Goal: Task Accomplishment & Management: Complete application form

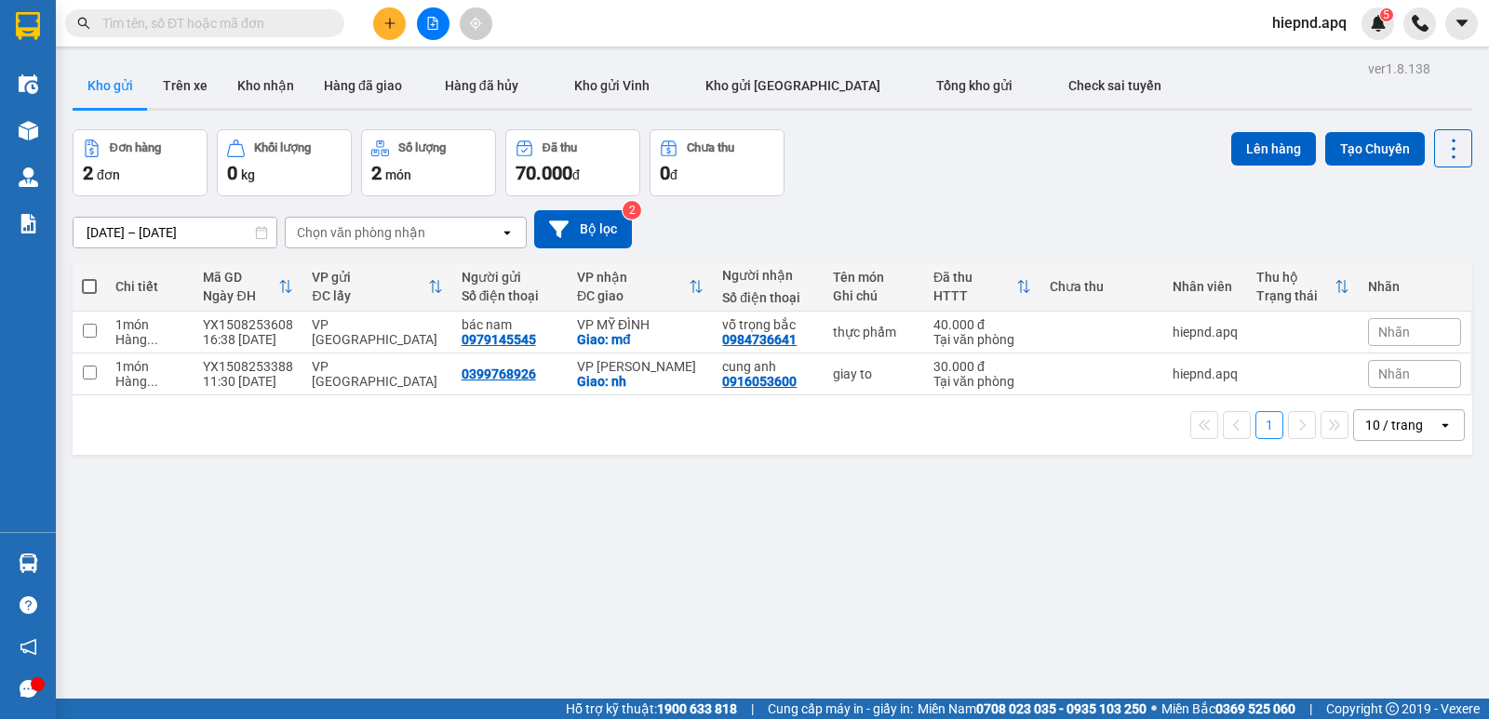
click at [386, 15] on button at bounding box center [389, 23] width 33 height 33
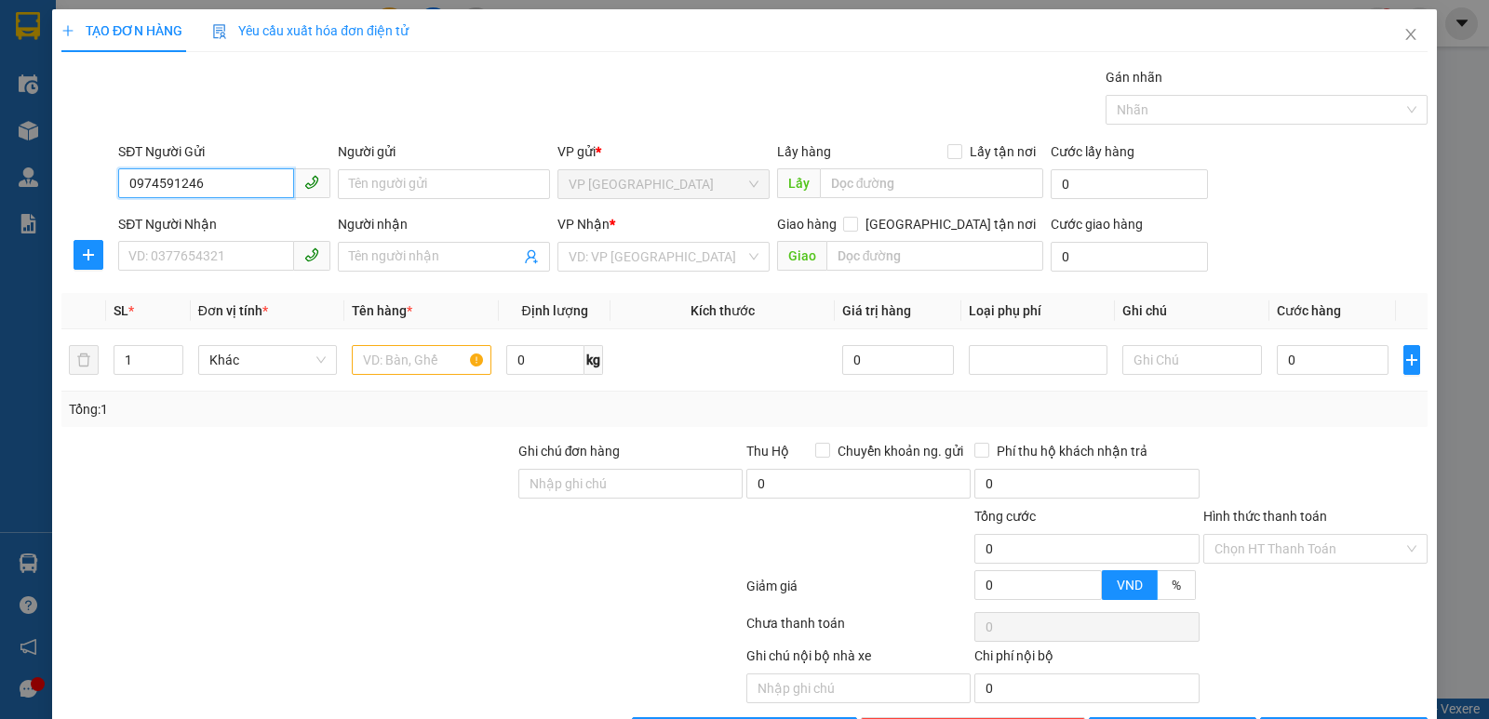
click at [237, 189] on input "0974591246" at bounding box center [206, 183] width 176 height 30
click at [151, 210] on div "0974591264" at bounding box center [222, 222] width 210 height 30
type input "0974591264"
drag, startPoint x: 189, startPoint y: 254, endPoint x: 168, endPoint y: 262, distance: 22.1
click at [189, 255] on input "SĐT Người Nhận" at bounding box center [206, 256] width 176 height 30
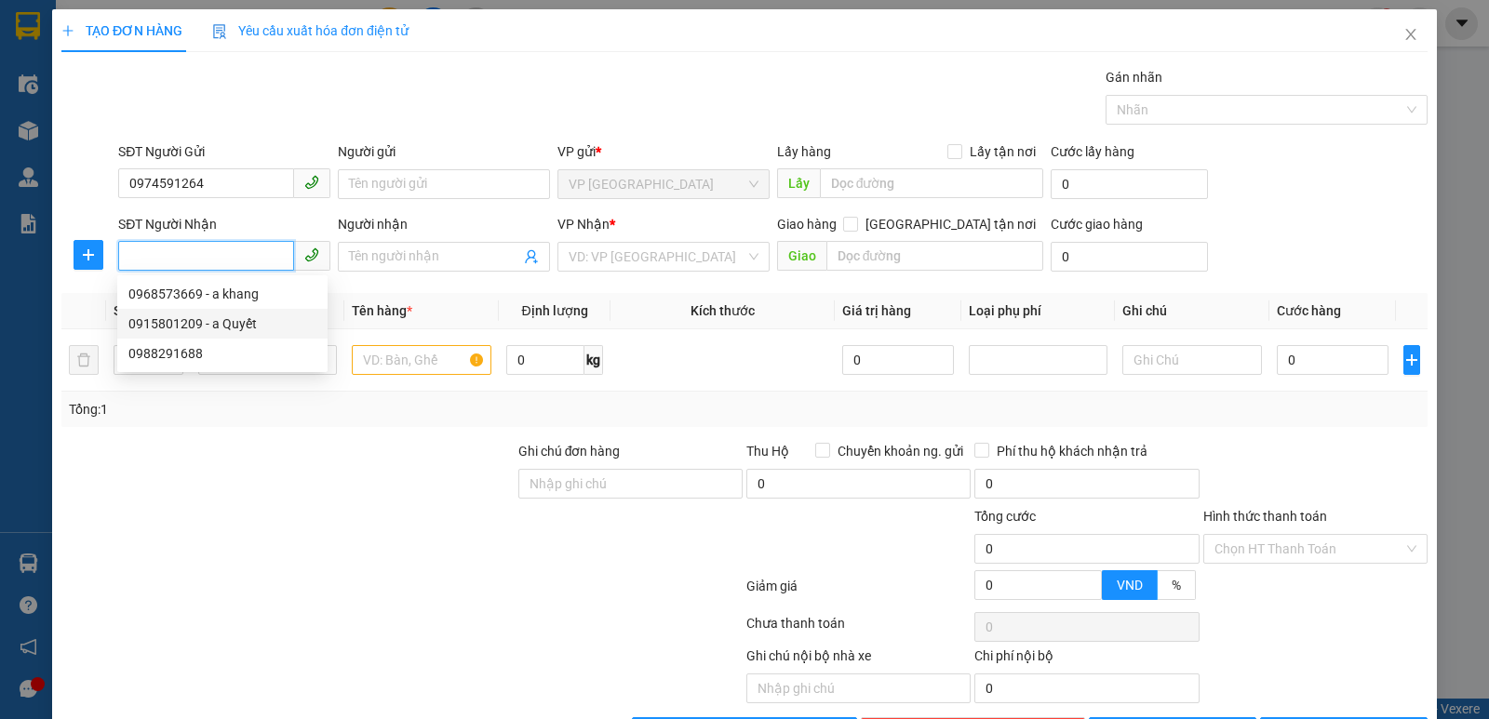
click at [198, 322] on div "0915801209 - a Quyết" at bounding box center [222, 324] width 188 height 20
type input "0915801209"
type input "a Quyết"
checkbox input "true"
type input "nh"
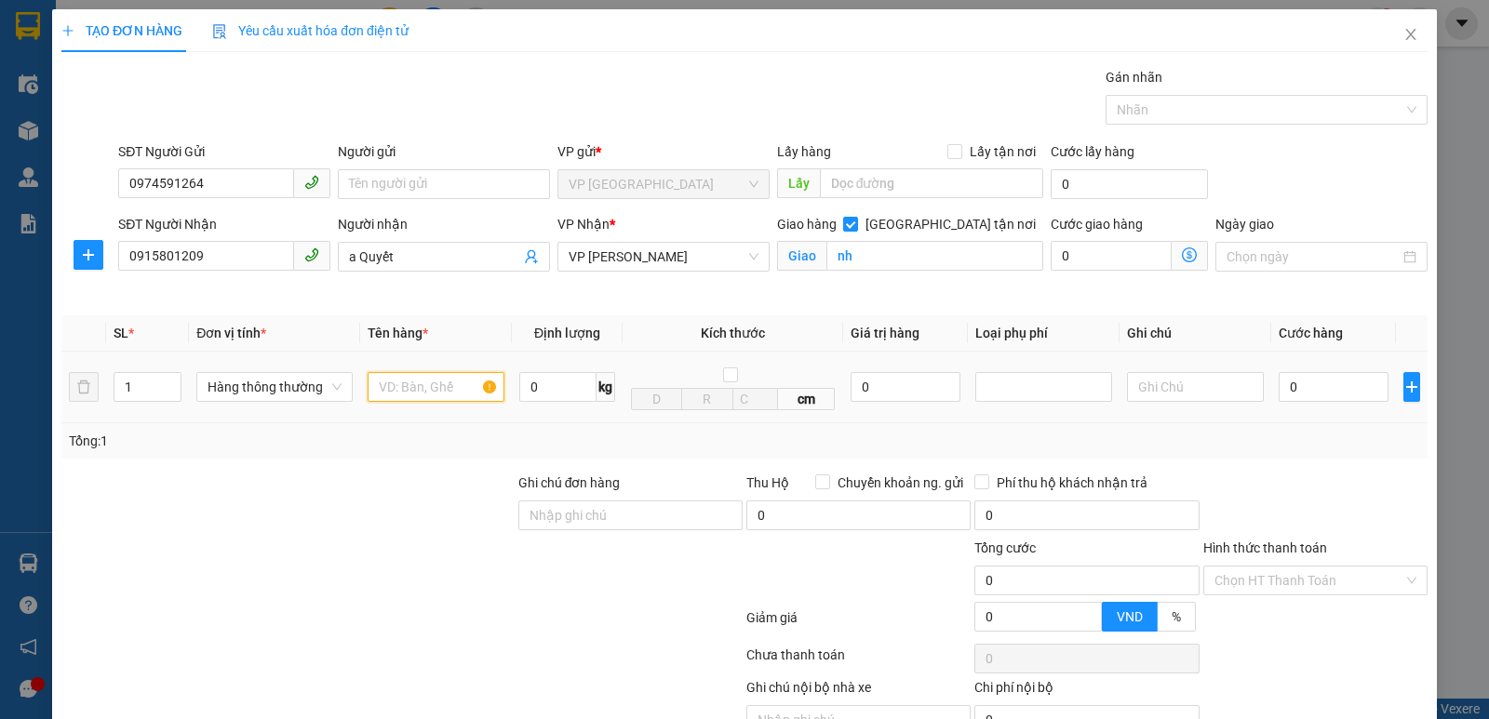
click at [423, 384] on input "text" at bounding box center [436, 387] width 137 height 30
type input "thực phẩm"
click at [166, 378] on span "up" at bounding box center [171, 382] width 11 height 11
type input "2"
click at [1332, 396] on input "0" at bounding box center [1334, 387] width 110 height 30
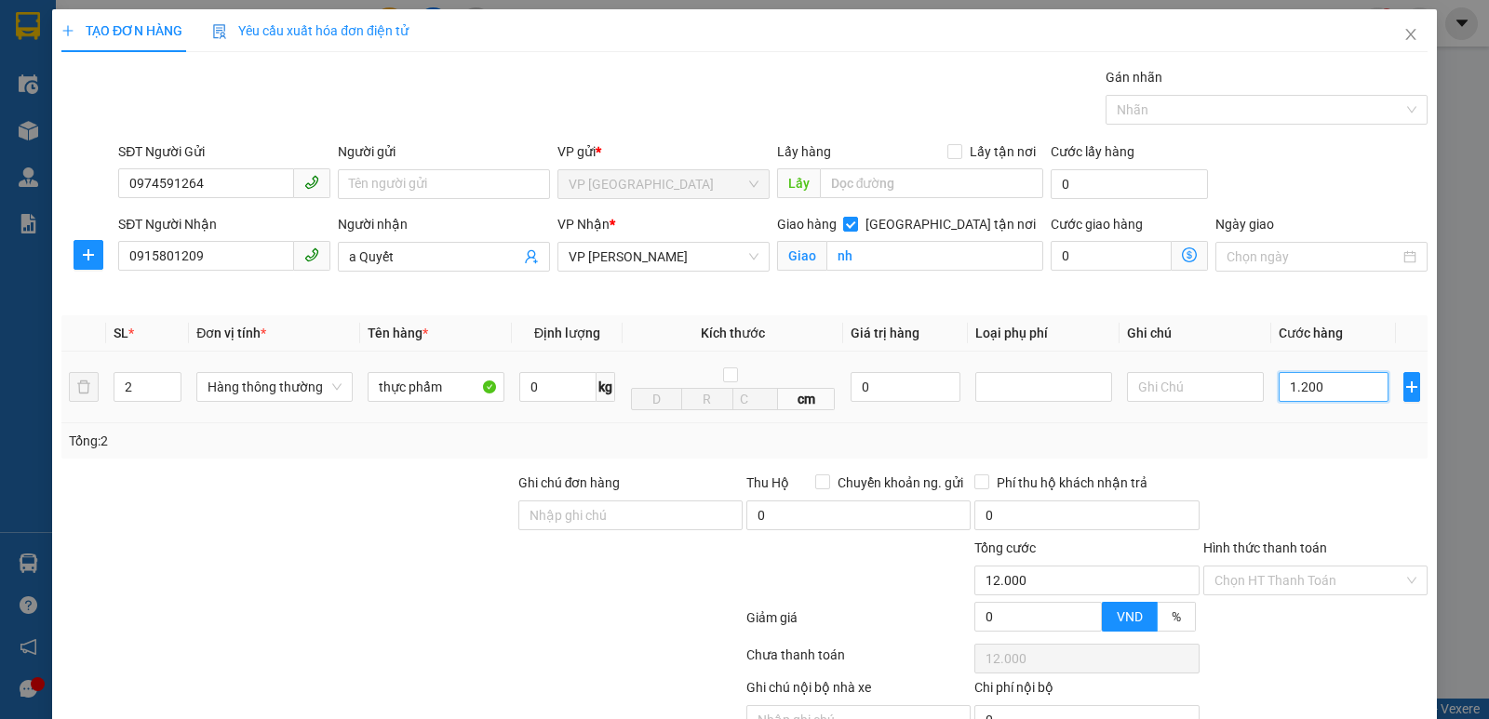
type input "12.000"
type input "120.000"
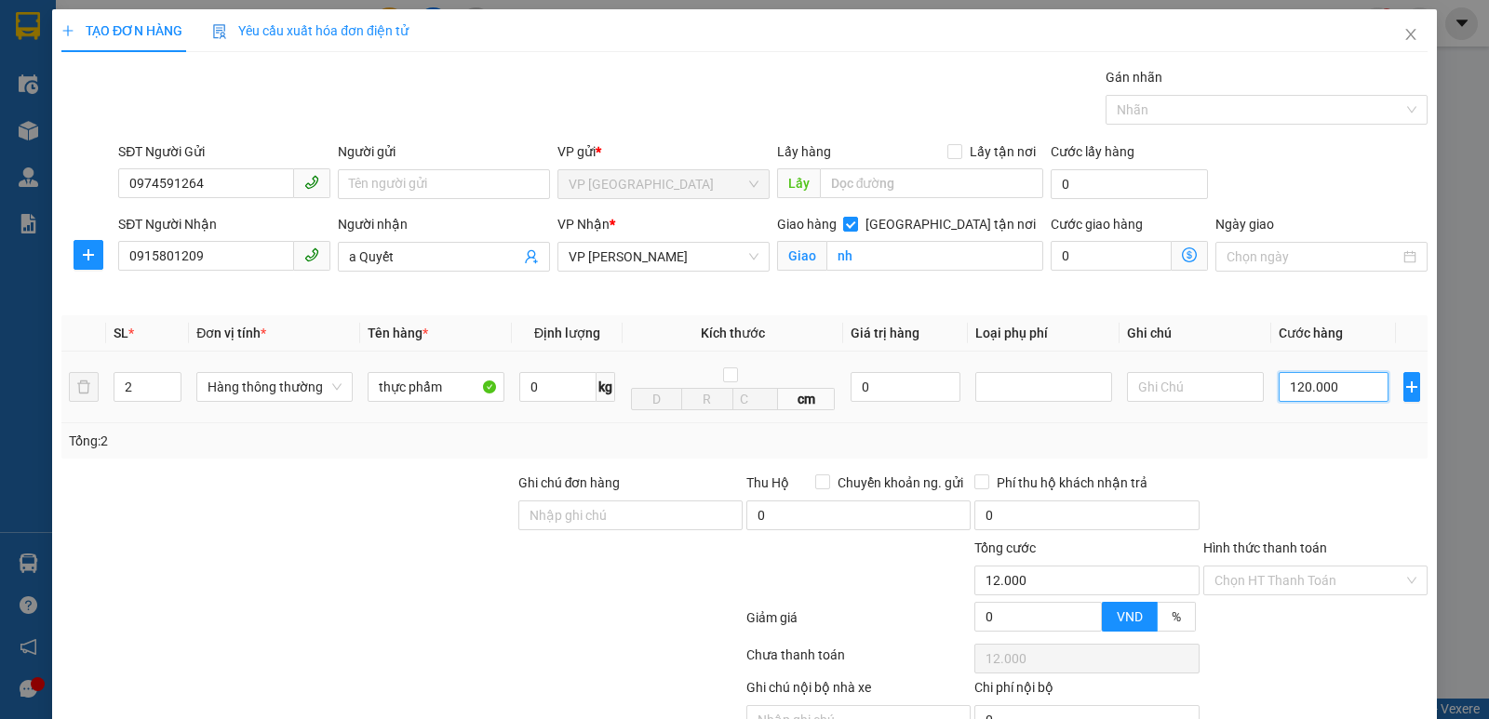
type input "120.000"
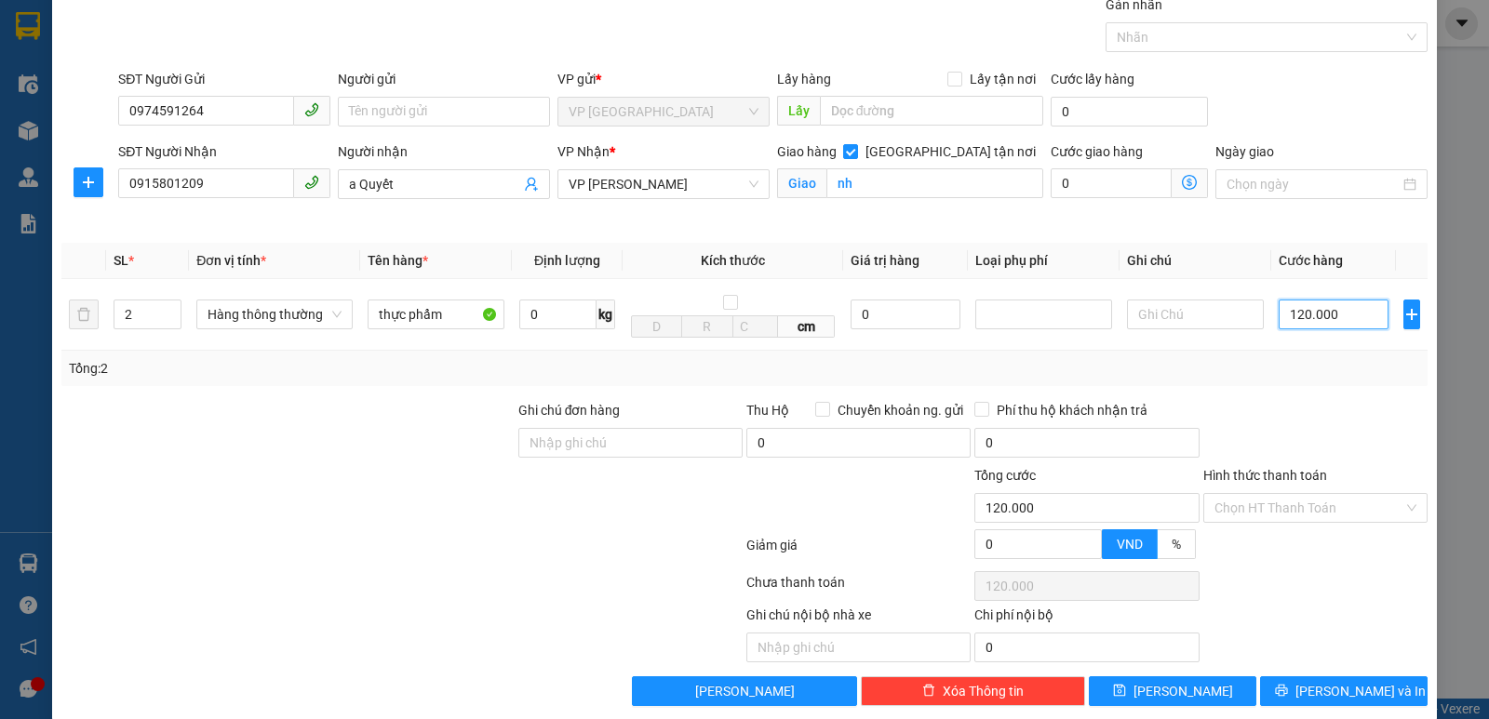
scroll to position [97, 0]
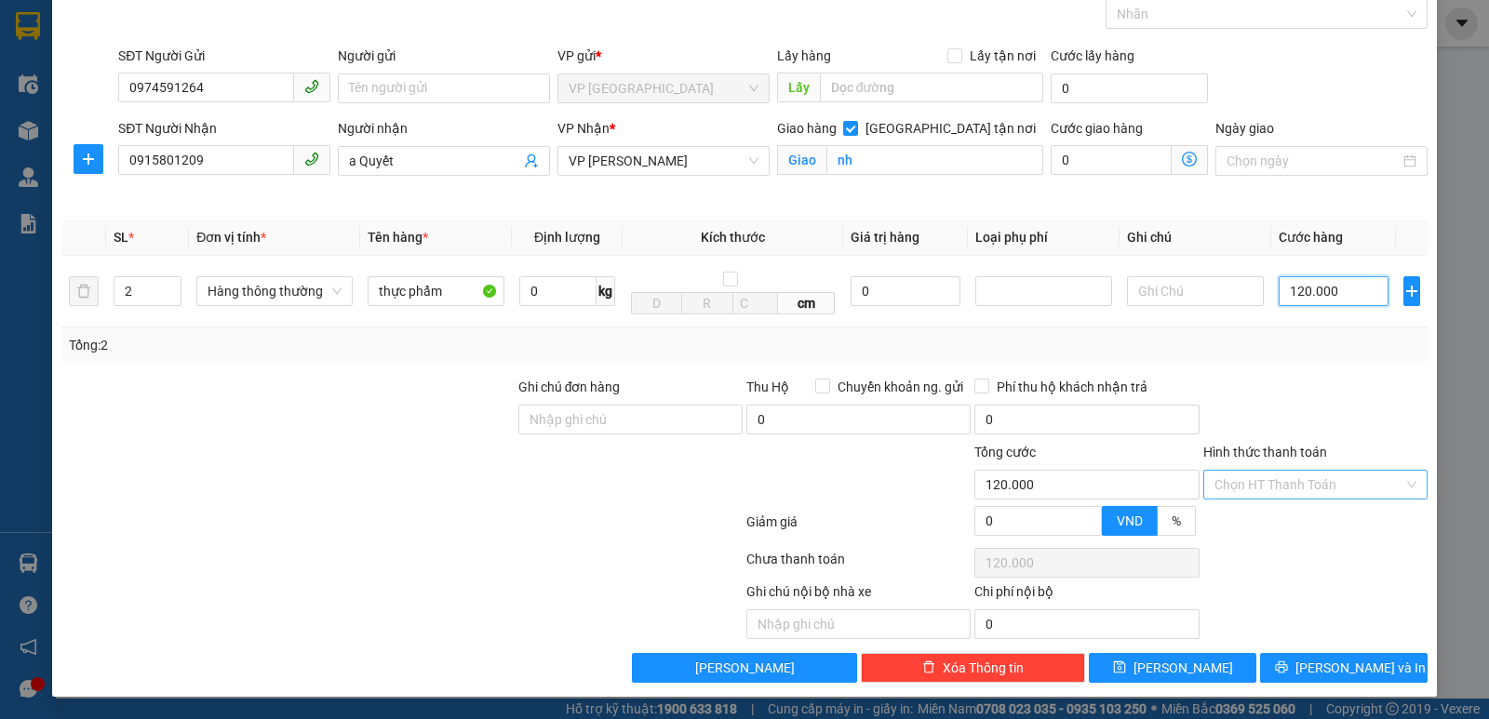
type input "120.000"
click at [1303, 476] on input "Hình thức thanh toán" at bounding box center [1308, 485] width 189 height 28
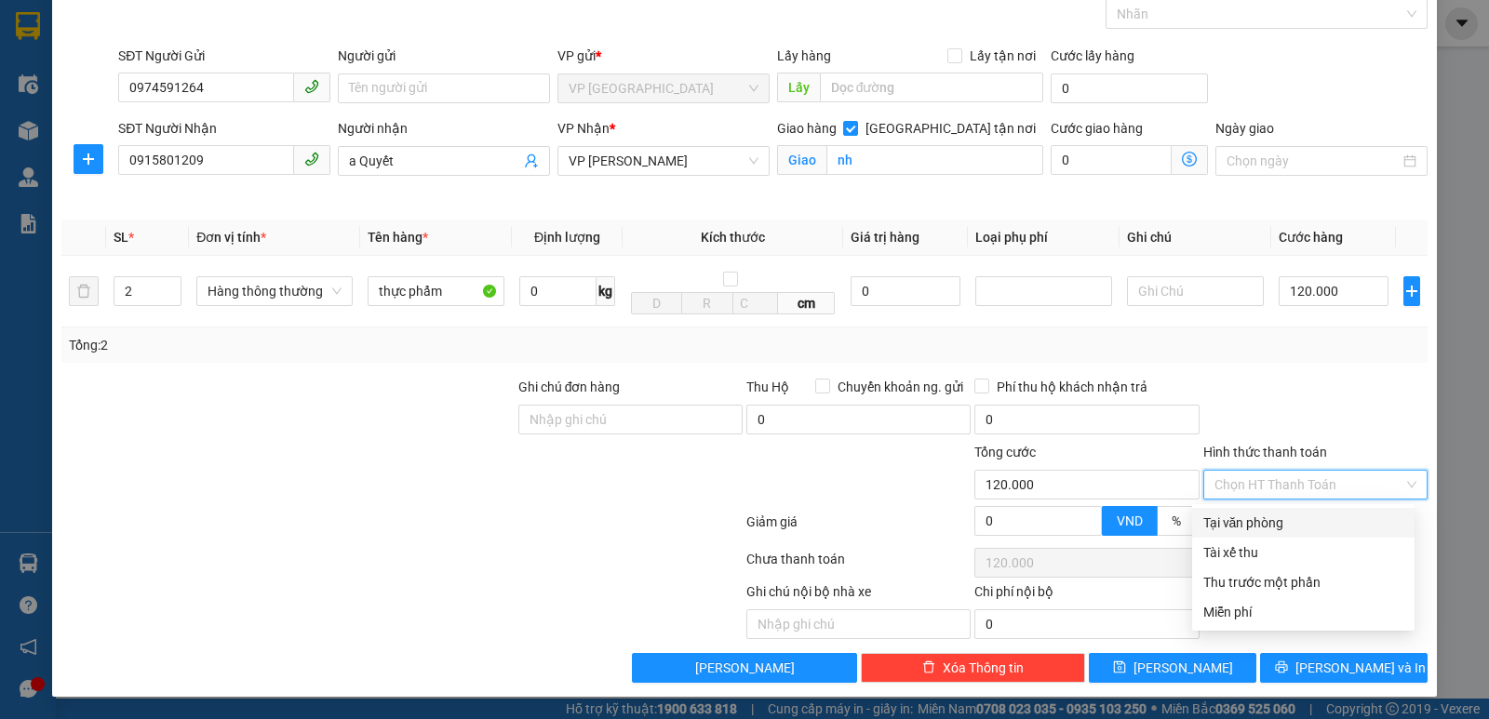
click at [1293, 517] on div "Tại văn phòng" at bounding box center [1303, 523] width 200 height 20
type input "0"
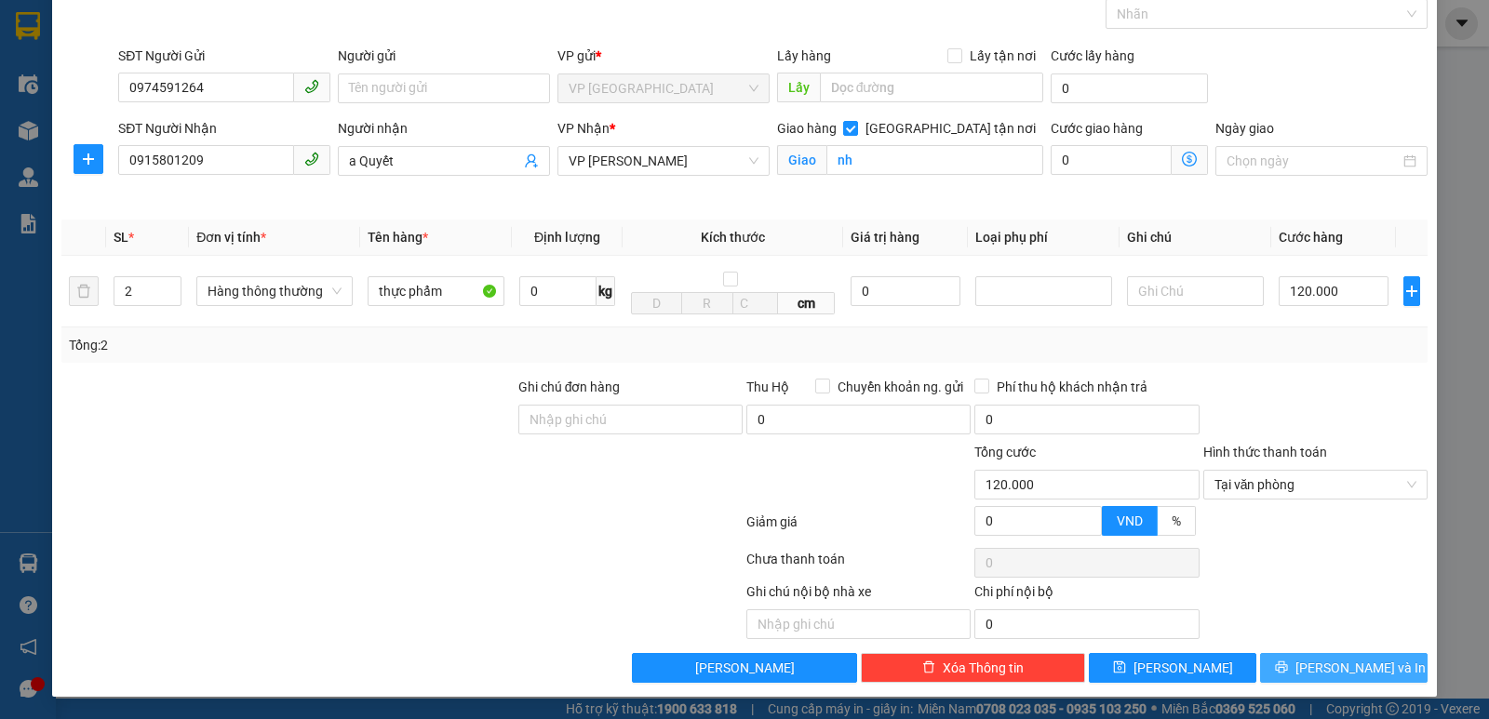
click at [1288, 662] on button "[PERSON_NAME] và In" at bounding box center [1344, 668] width 168 height 30
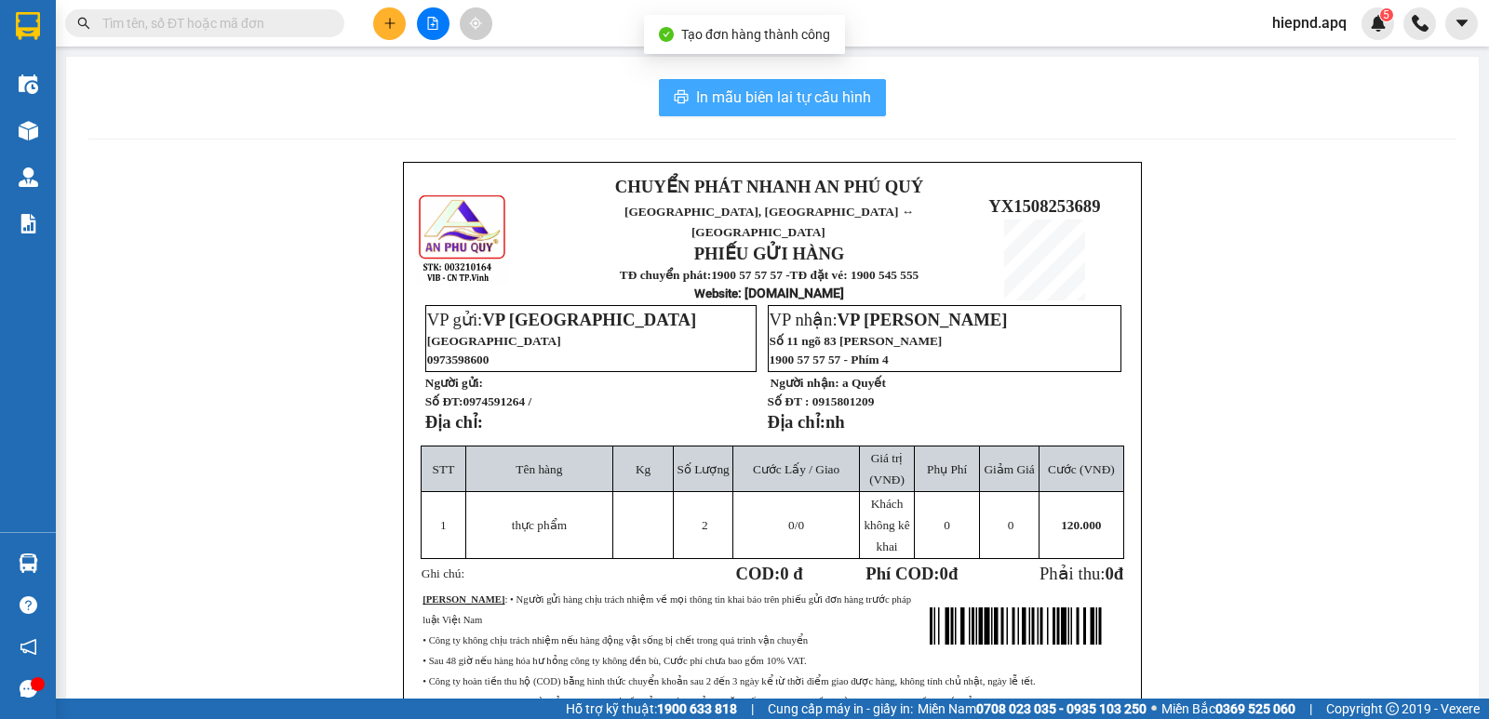
click at [742, 80] on button "In mẫu biên lai tự cấu hình" at bounding box center [772, 97] width 227 height 37
